Goal: Information Seeking & Learning: Understand process/instructions

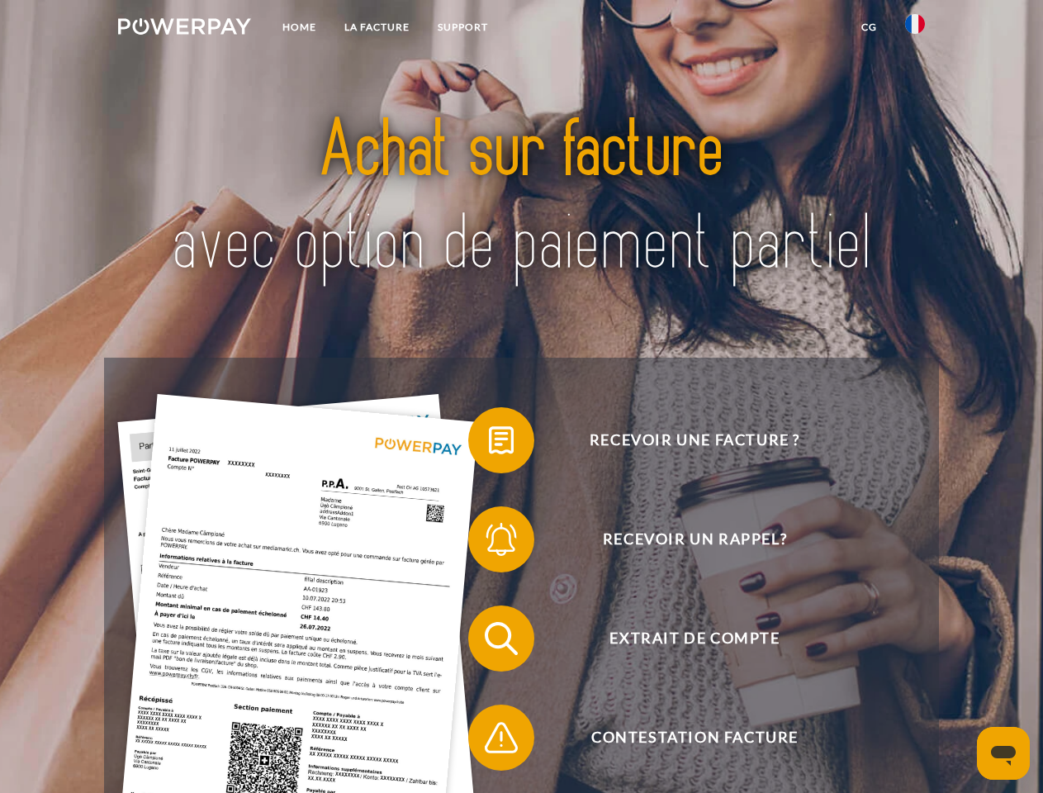
click at [184, 29] on img at bounding box center [184, 26] width 133 height 17
click at [915, 29] on img at bounding box center [915, 24] width 20 height 20
click at [869, 27] on link "CG" at bounding box center [870, 27] width 44 height 30
click at [489, 444] on span at bounding box center [476, 440] width 83 height 83
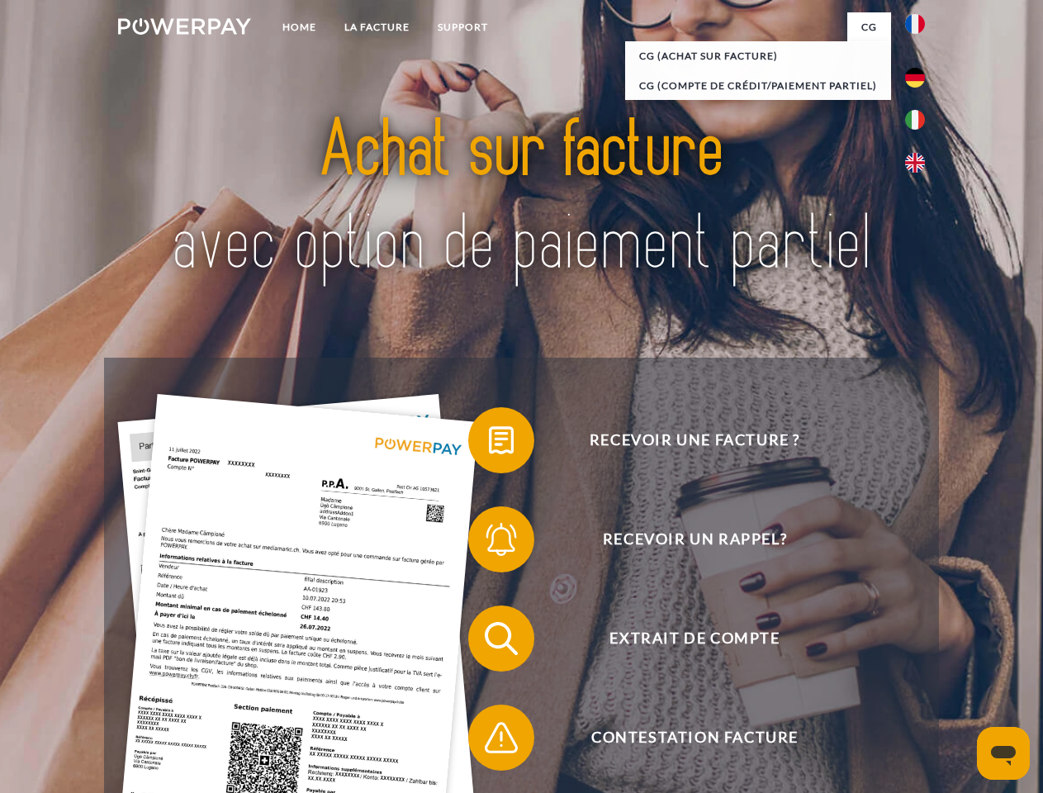
click at [489, 543] on div "Recevoir une facture ? Recevoir un rappel? Extrait de compte retour" at bounding box center [521, 688] width 834 height 661
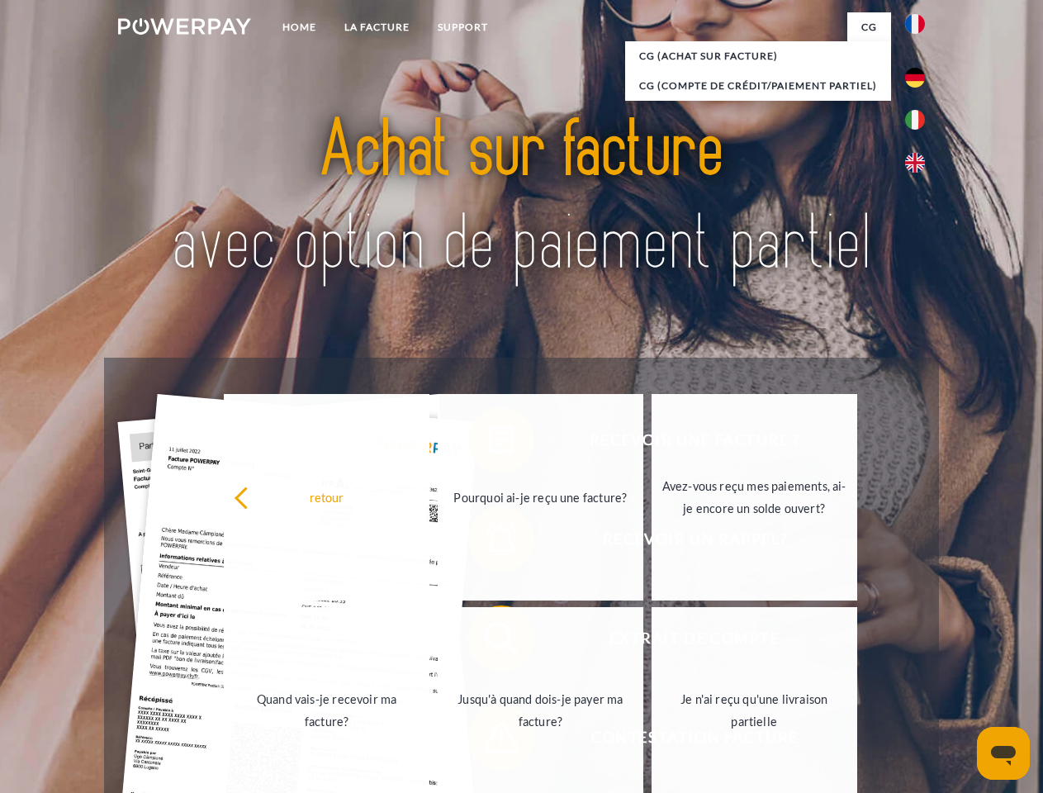
click at [489, 642] on link "Jusqu'à quand dois-je payer ma facture?" at bounding box center [541, 710] width 206 height 207
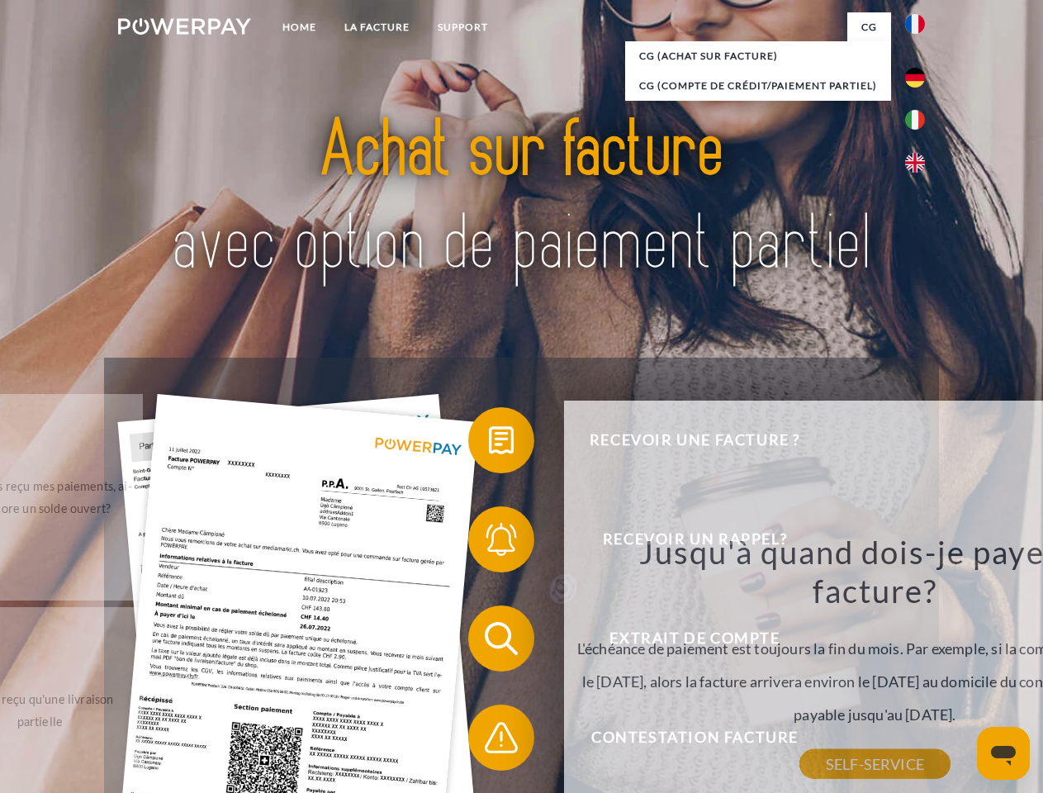
click at [574, 741] on div "Jusqu'à quand dois-je payer ma facture? L'échéance de paiement est toujours la …" at bounding box center [875, 648] width 603 height 232
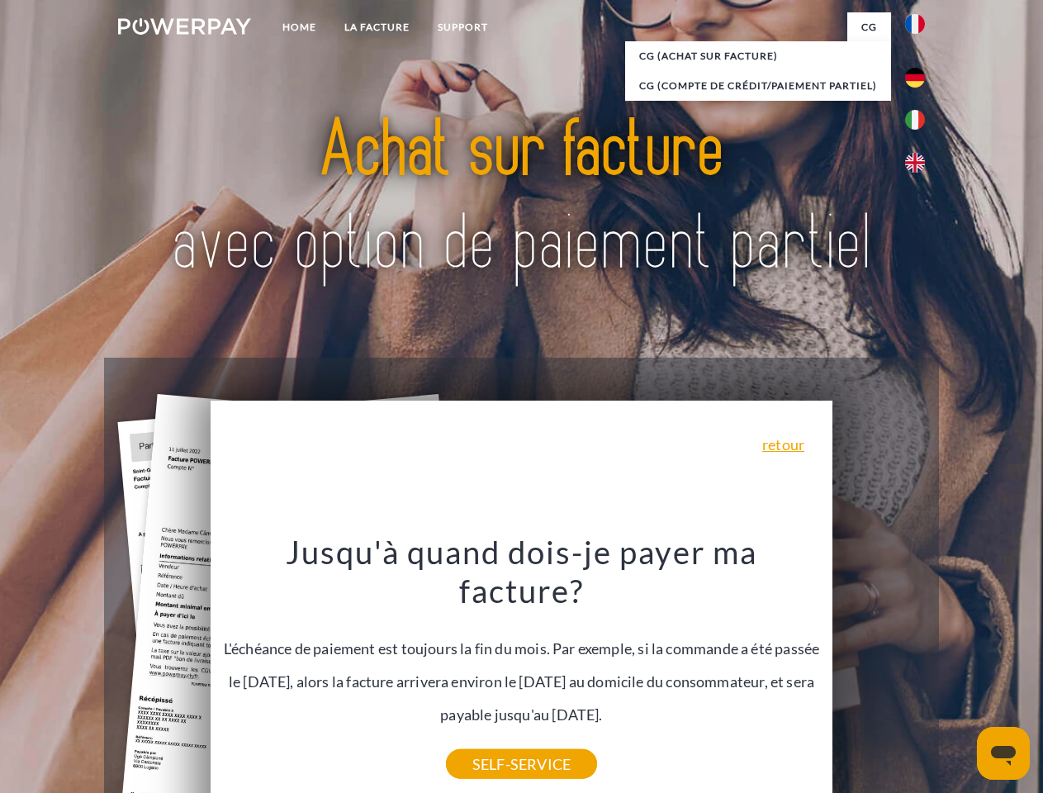
click at [1004, 753] on icon "Ouvrir la fenêtre de messagerie" at bounding box center [1003, 756] width 25 height 20
